Goal: Register for event/course

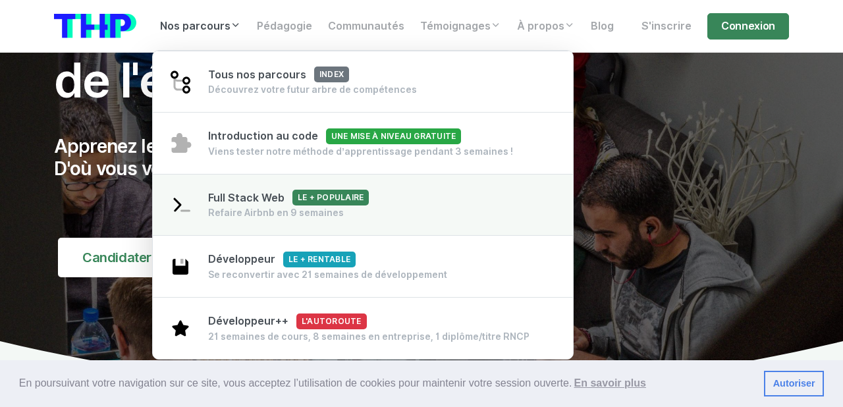
scroll to position [107, 0]
click at [238, 194] on span "Full Stack Web Le + populaire" at bounding box center [288, 198] width 161 height 13
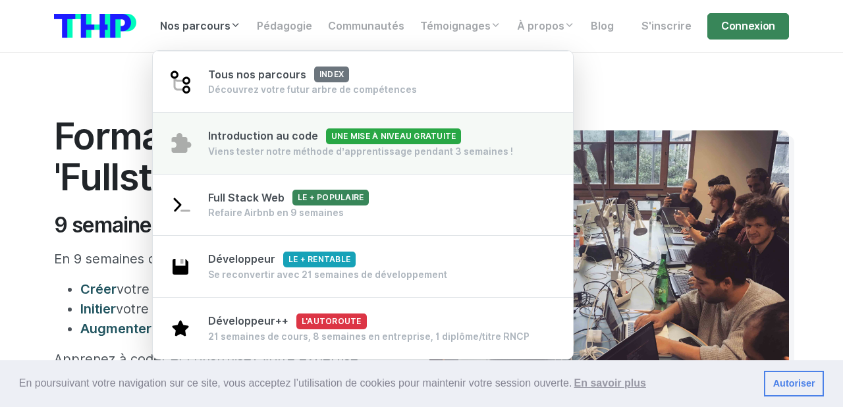
click at [280, 155] on div "Viens tester notre méthode d’apprentissage pendant 3 semaines !" at bounding box center [360, 151] width 305 height 13
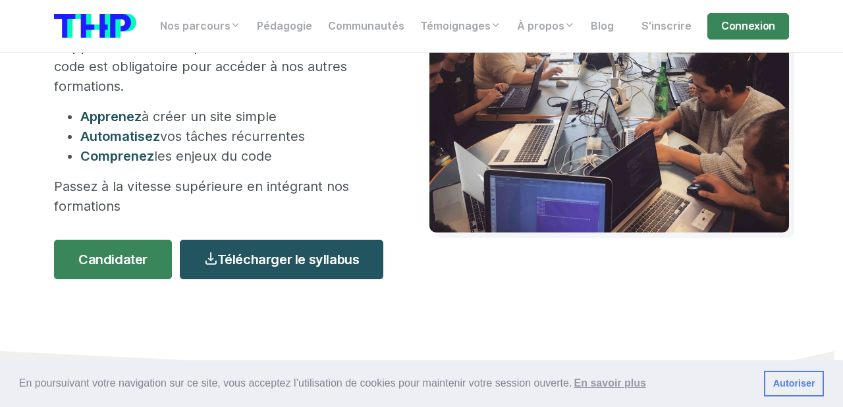
scroll to position [241, 0]
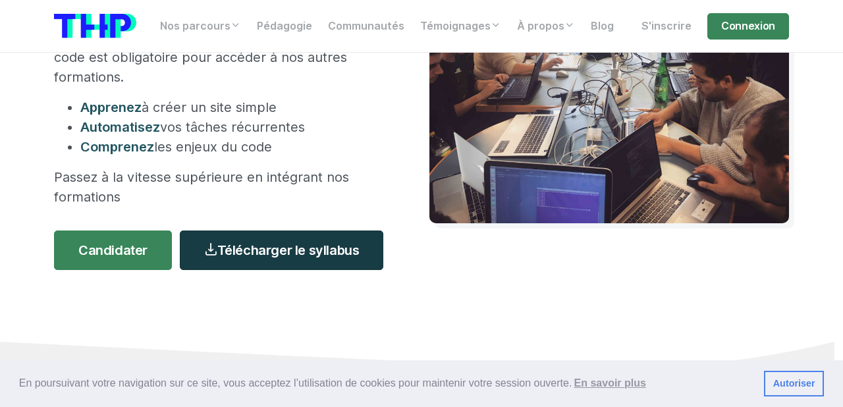
click at [250, 250] on link "Télécharger le syllabus" at bounding box center [282, 251] width 204 height 40
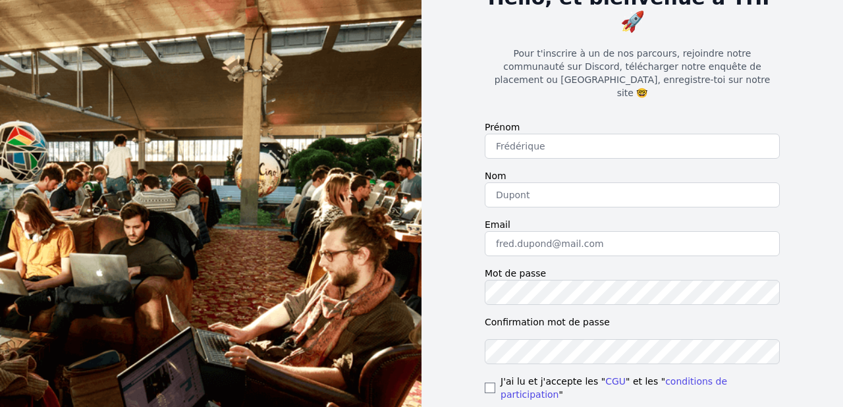
scroll to position [91, 0]
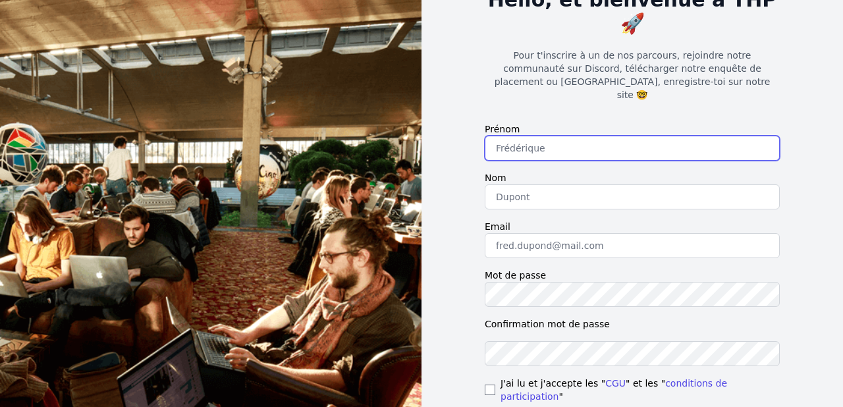
click at [570, 136] on input "text" at bounding box center [632, 148] width 295 height 25
type input "Mehdi"
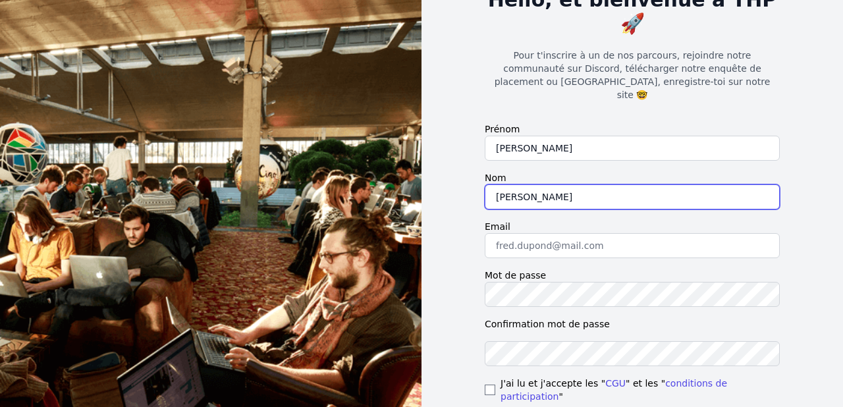
type input "Bouras"
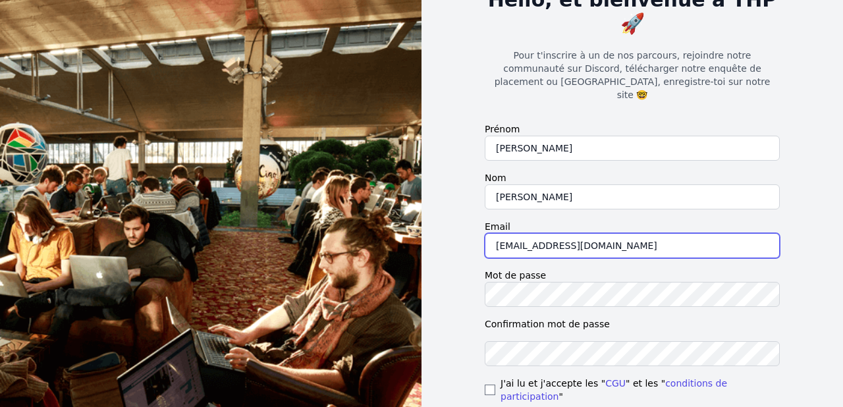
type input "mehdi.work75@gmail.com"
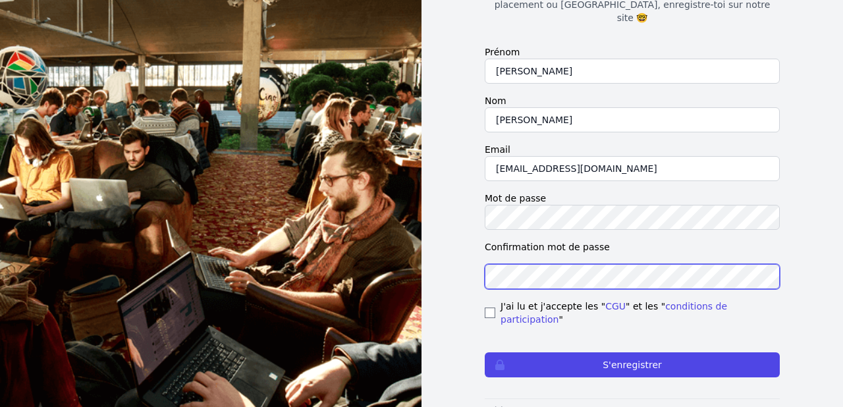
scroll to position [184, 0]
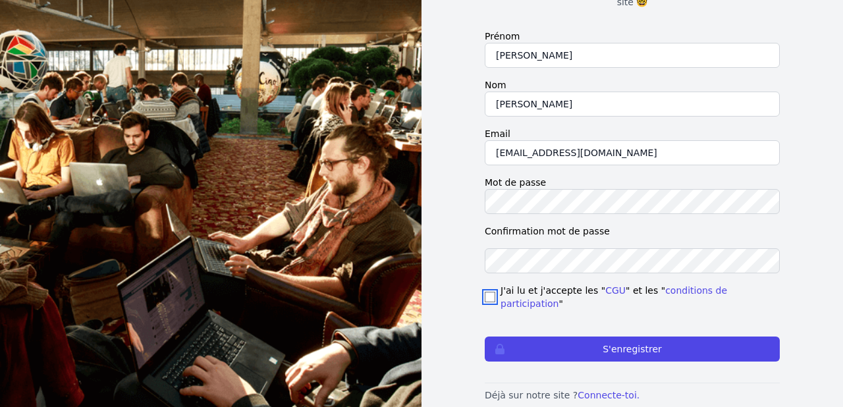
click at [489, 292] on input "checkbox" at bounding box center [490, 297] width 11 height 11
checkbox input "true"
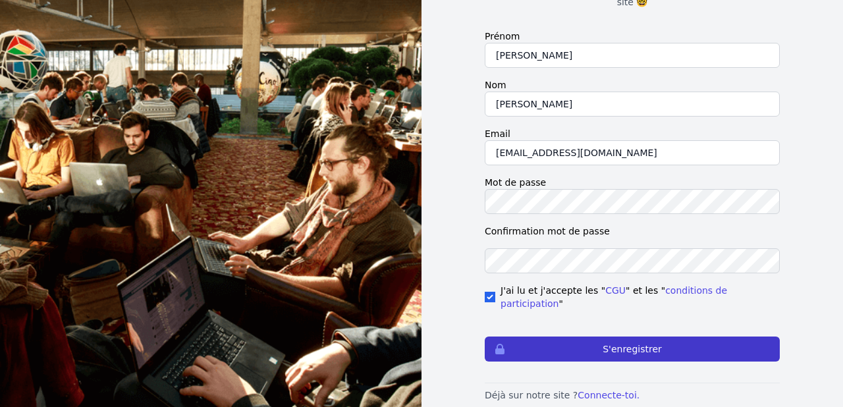
click at [628, 337] on button "S'enregistrer" at bounding box center [632, 349] width 295 height 25
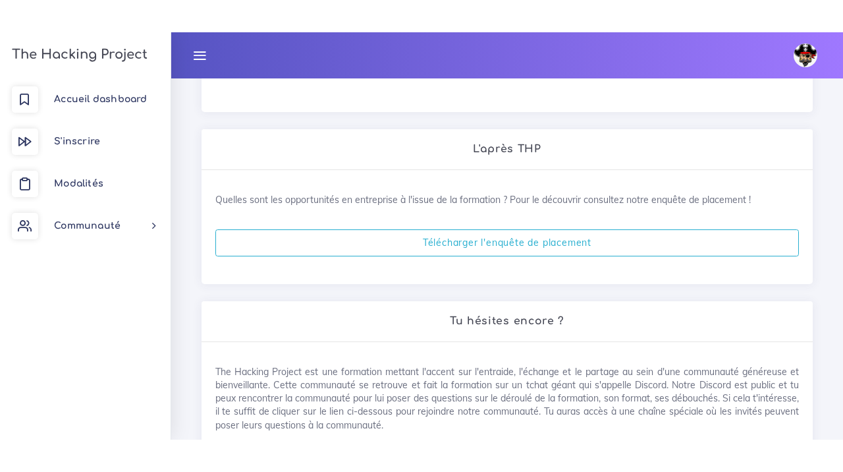
scroll to position [587, 0]
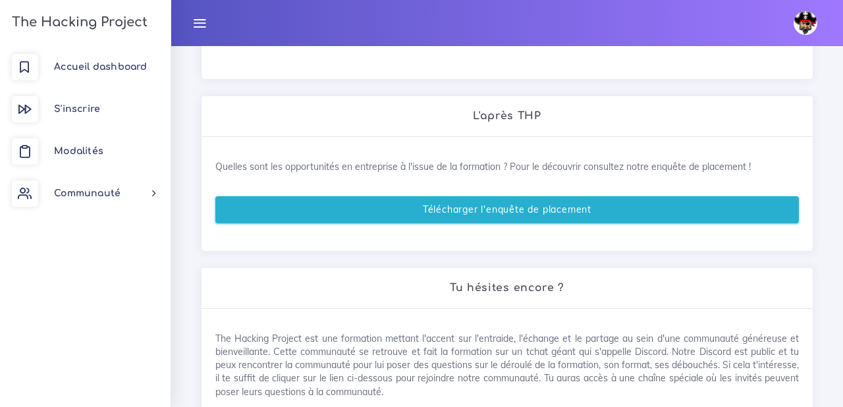
click at [501, 210] on link "Télécharger l'enquête de placement" at bounding box center [507, 209] width 584 height 27
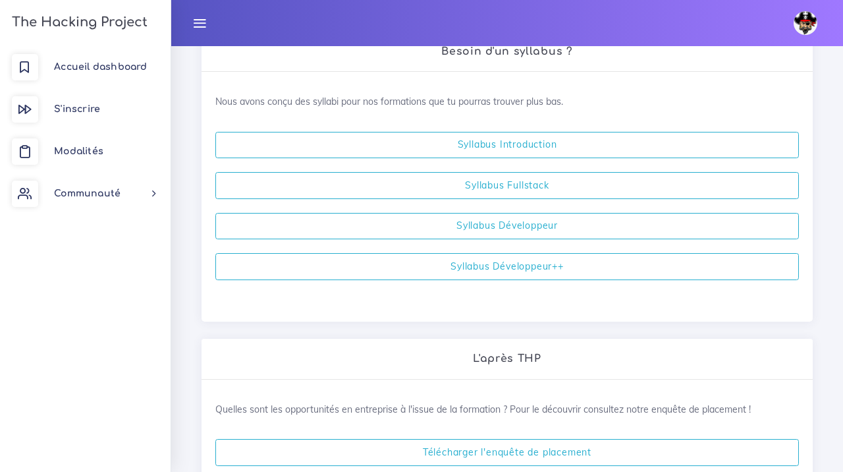
scroll to position [342, 0]
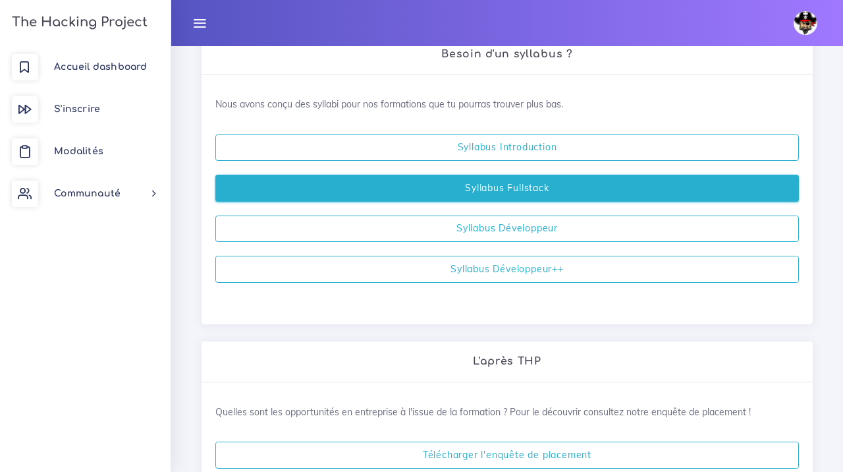
click at [487, 195] on link "Syllabus Fullstack" at bounding box center [507, 188] width 584 height 27
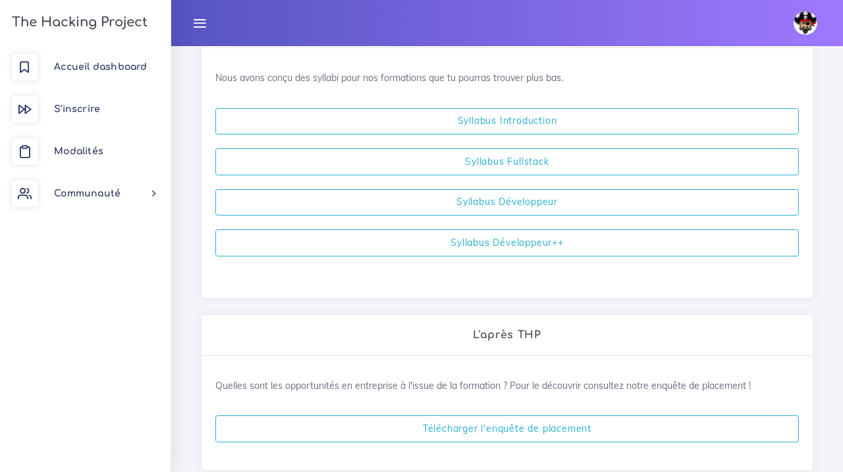
scroll to position [0, 0]
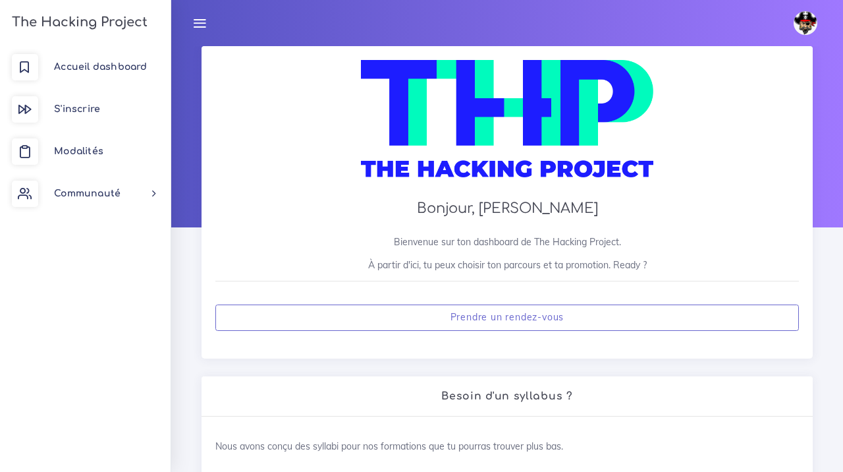
click at [807, 28] on img at bounding box center [806, 23] width 24 height 24
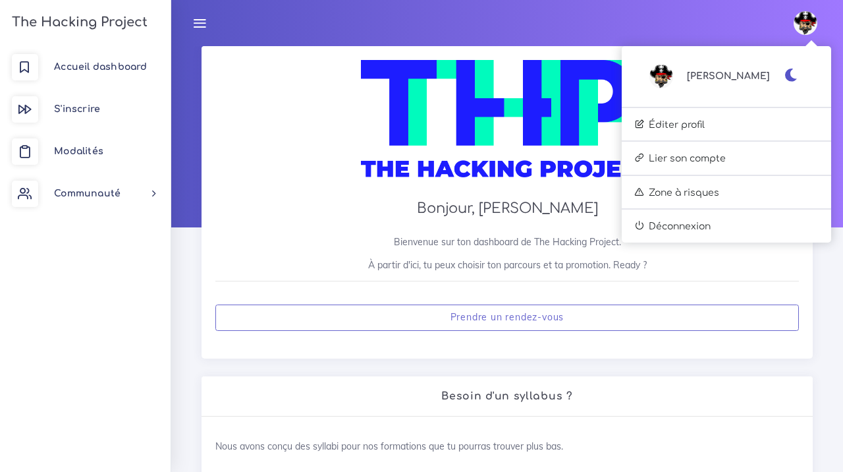
click at [732, 72] on link "[PERSON_NAME]" at bounding box center [710, 77] width 121 height 24
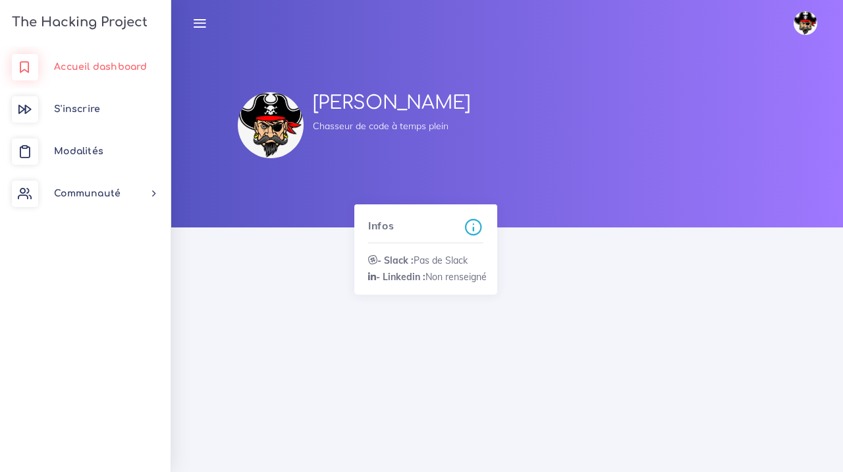
click at [88, 66] on span "Accueil dashboard" at bounding box center [100, 67] width 93 height 10
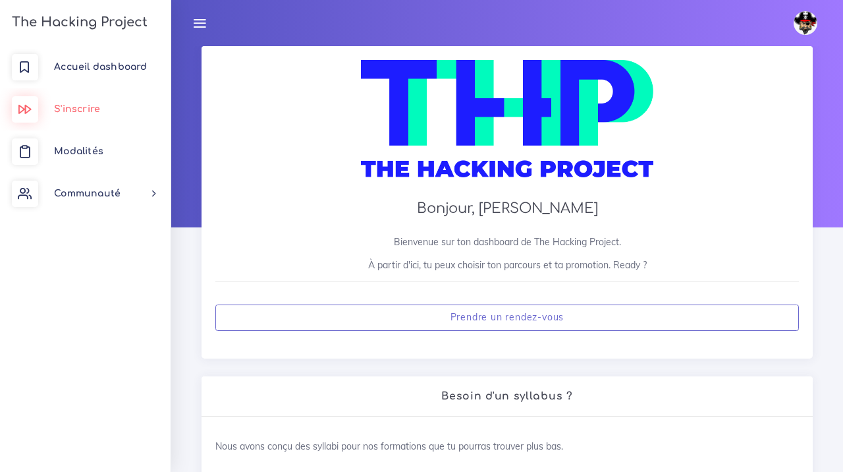
click at [82, 99] on link "S'inscrire" at bounding box center [85, 109] width 171 height 42
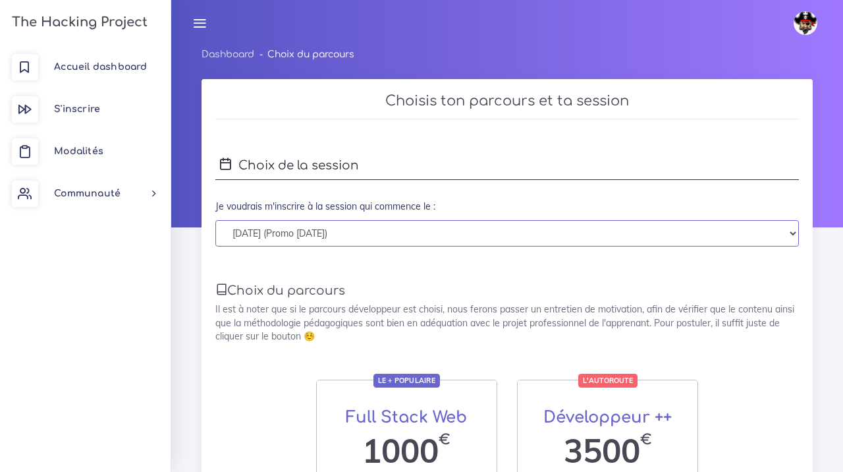
click option "[DATE] (Promo [DATE])" at bounding box center [0, 0] width 0 height 0
click at [76, 143] on link "Modalités" at bounding box center [85, 151] width 171 height 42
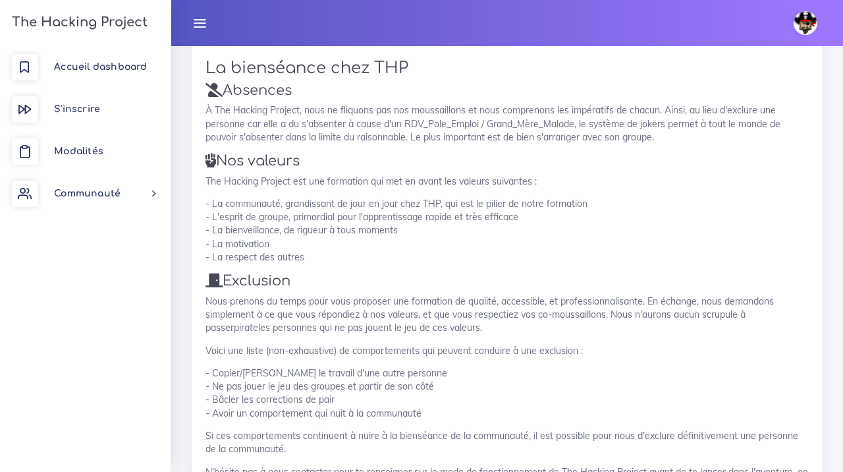
scroll to position [1852, 0]
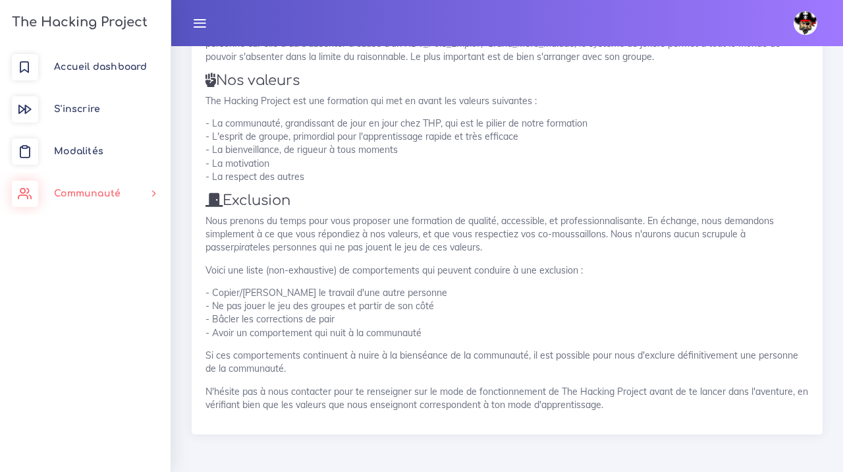
click at [100, 196] on span "Communauté" at bounding box center [87, 193] width 67 height 10
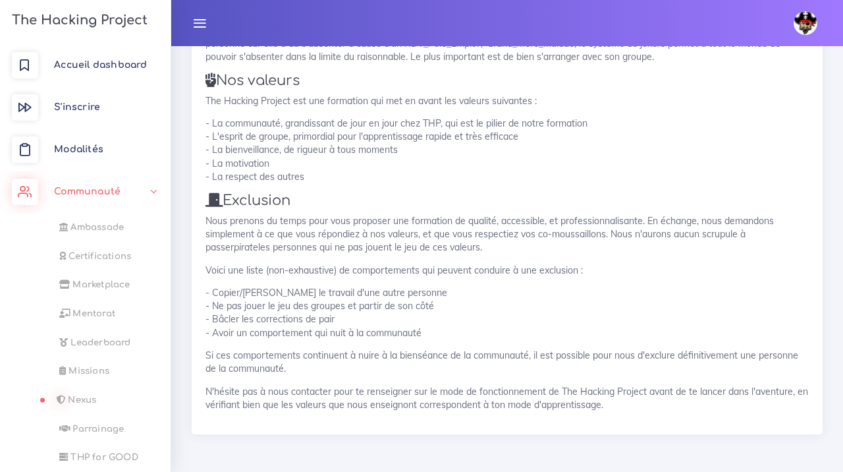
scroll to position [0, 0]
click at [85, 113] on span "S'inscrire" at bounding box center [77, 109] width 46 height 10
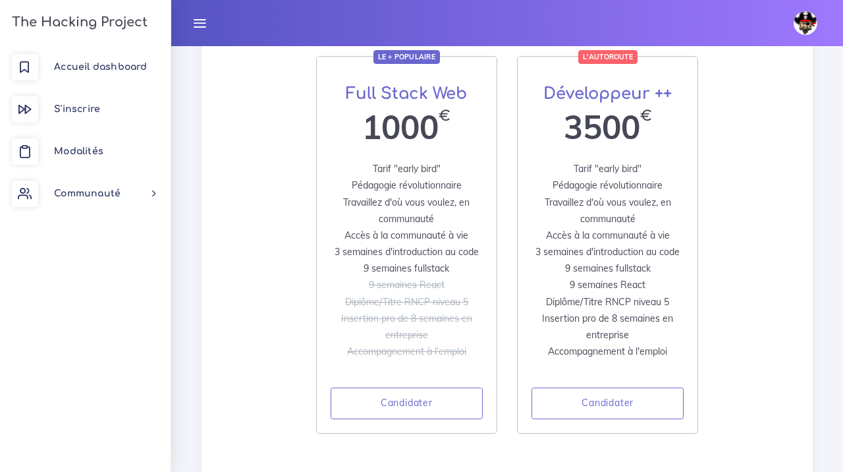
scroll to position [325, 0]
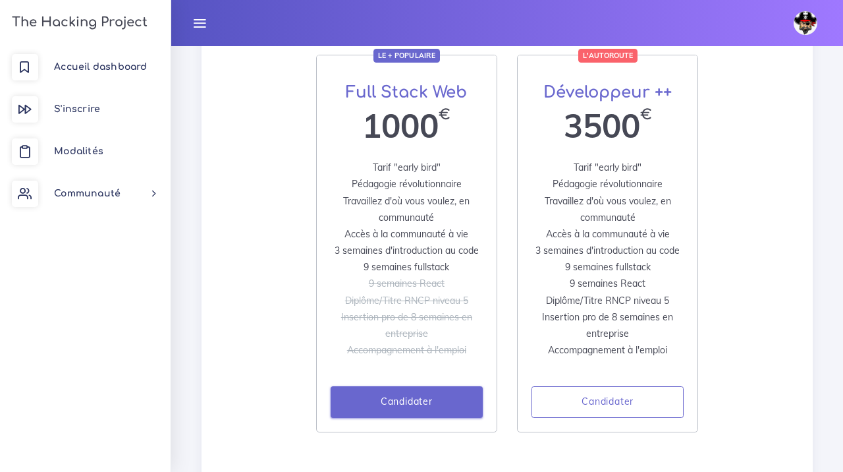
click at [406, 400] on link "Candidater" at bounding box center [407, 402] width 152 height 32
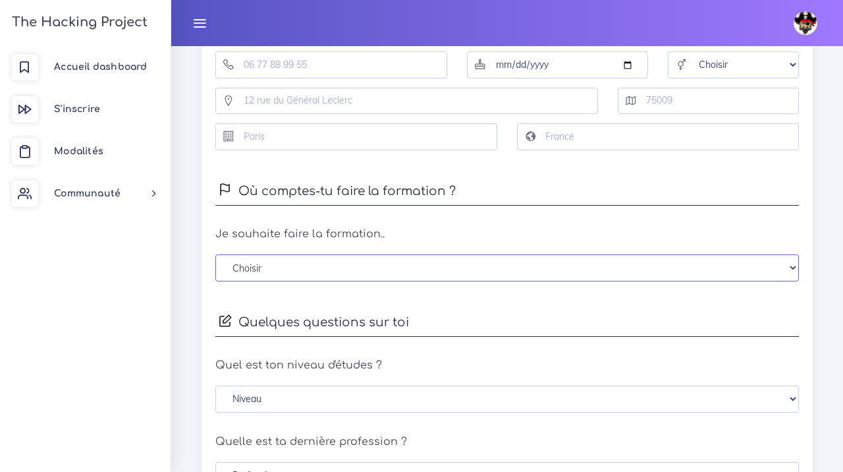
scroll to position [486, 0]
click at [271, 262] on select "Choisir En distanciel [GEOGRAPHIC_DATA] [GEOGRAPHIC_DATA] [GEOGRAPHIC_DATA] [GE…" at bounding box center [507, 265] width 584 height 27
select select "0"
click option "En distanciel" at bounding box center [0, 0] width 0 height 0
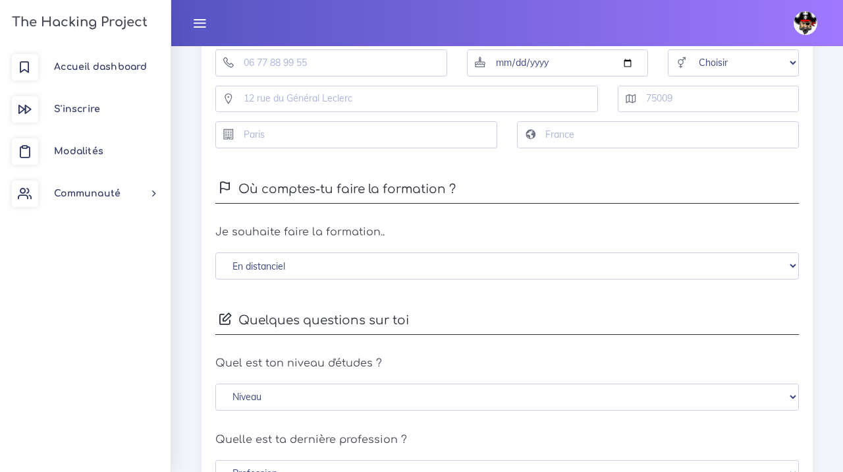
click at [208, 269] on div "Afin d'aller plus loin, nous avons besoin de quelques informations sur toi 😊 Un…" at bounding box center [507, 397] width 611 height 932
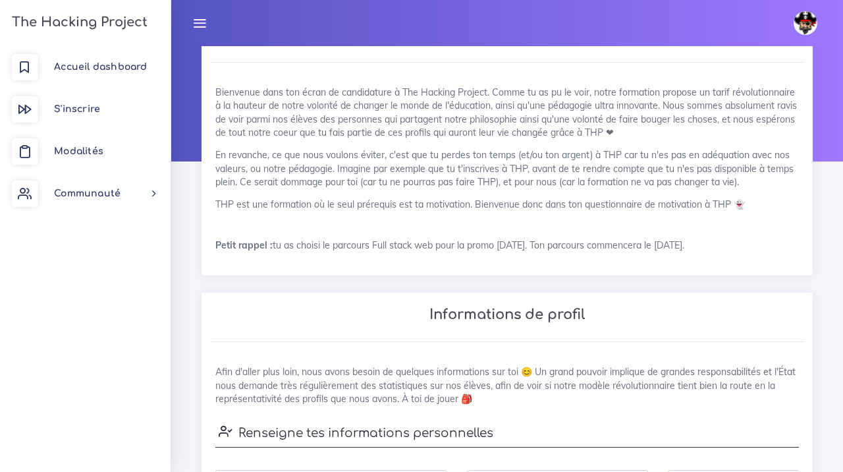
scroll to position [0, 0]
